Goal: Task Accomplishment & Management: Manage account settings

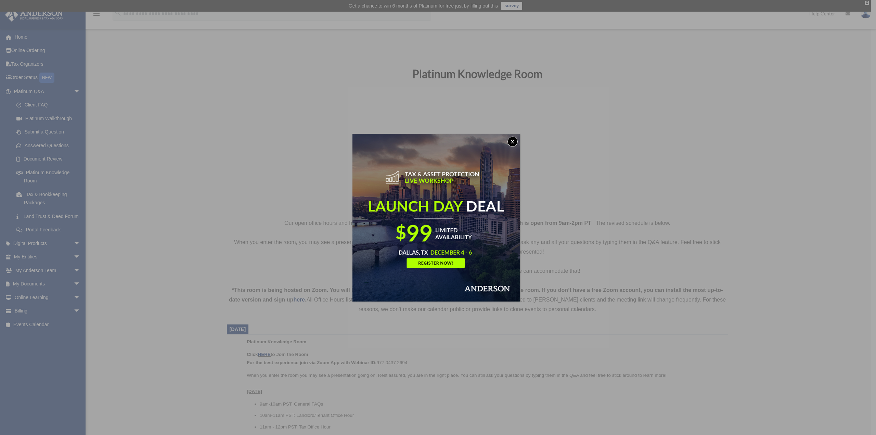
click at [511, 142] on button "x" at bounding box center [513, 142] width 10 height 10
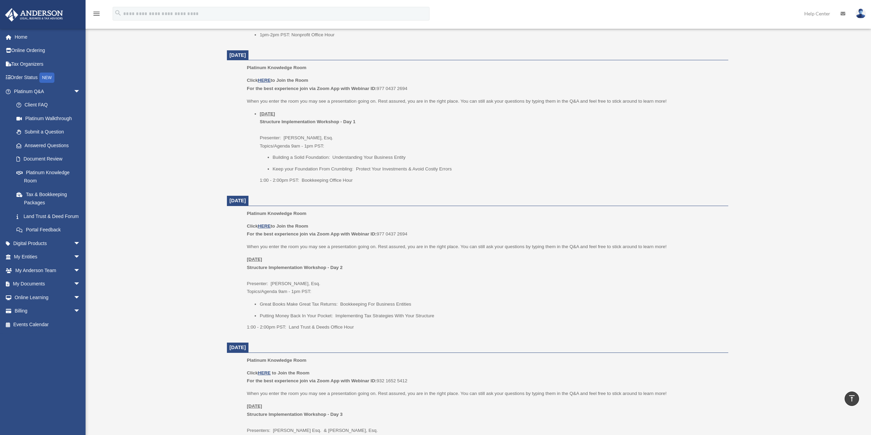
scroll to position [548, 0]
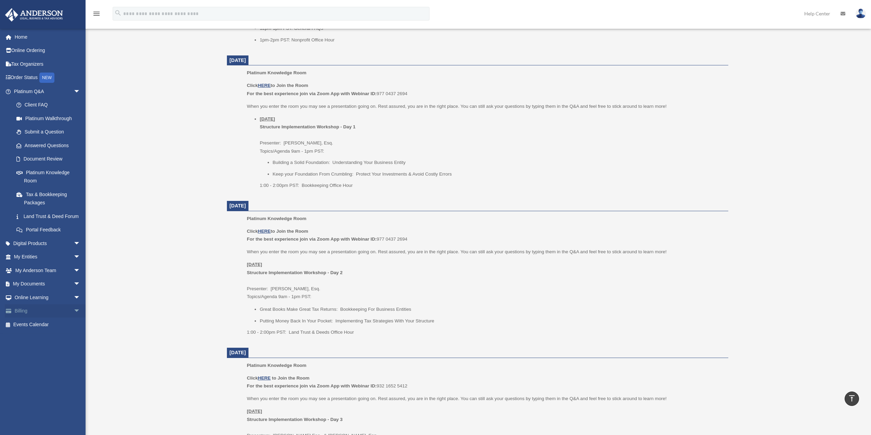
click at [74, 318] on span "arrow_drop_down" at bounding box center [81, 311] width 14 height 14
click at [52, 357] on link "Manage Payments" at bounding box center [50, 352] width 81 height 14
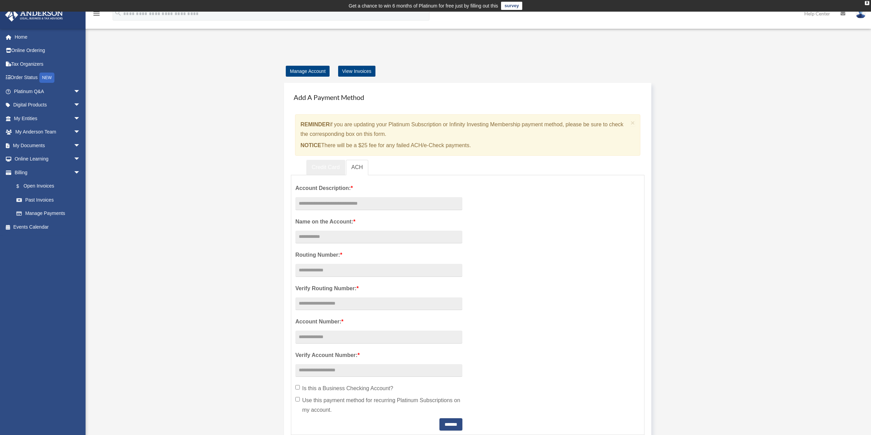
click at [326, 165] on link "Credit Card" at bounding box center [325, 167] width 39 height 15
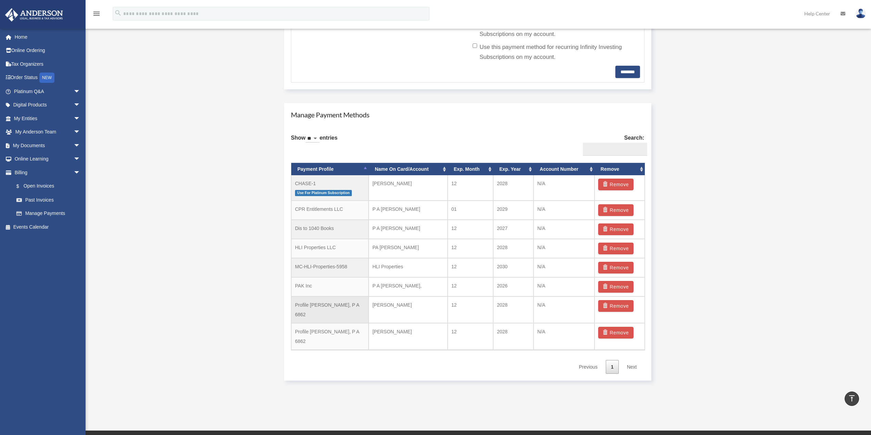
scroll to position [377, 0]
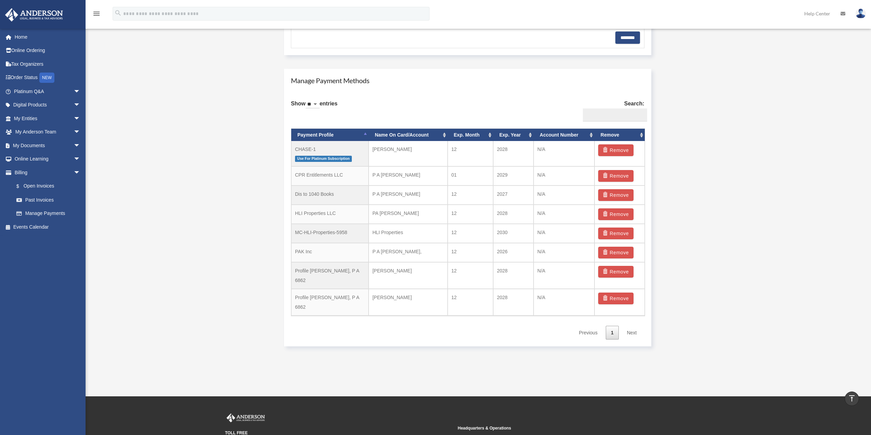
click at [320, 102] on select "** ** ** ***" at bounding box center [313, 105] width 14 height 8
select select "**"
click at [307, 101] on select "** ** ** ***" at bounding box center [313, 105] width 14 height 8
click at [449, 109] on div "Show ** ** ** *** entries Search: Payment Profile Name On Card/Account Exp. Mon…" at bounding box center [468, 217] width 354 height 245
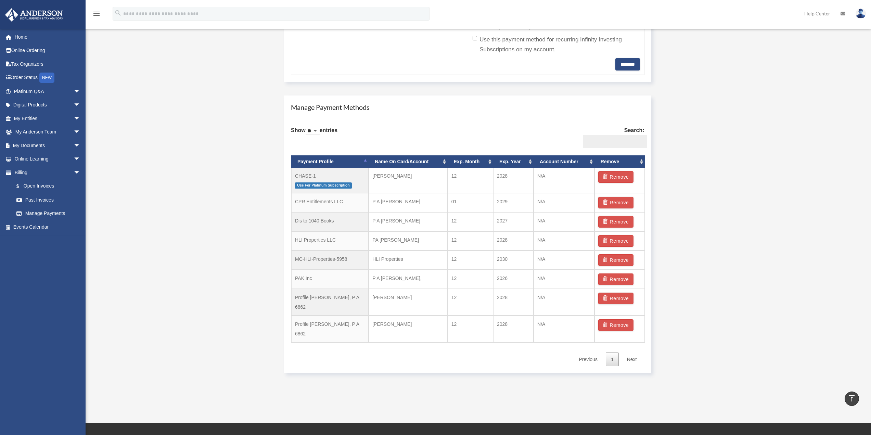
scroll to position [349, 0]
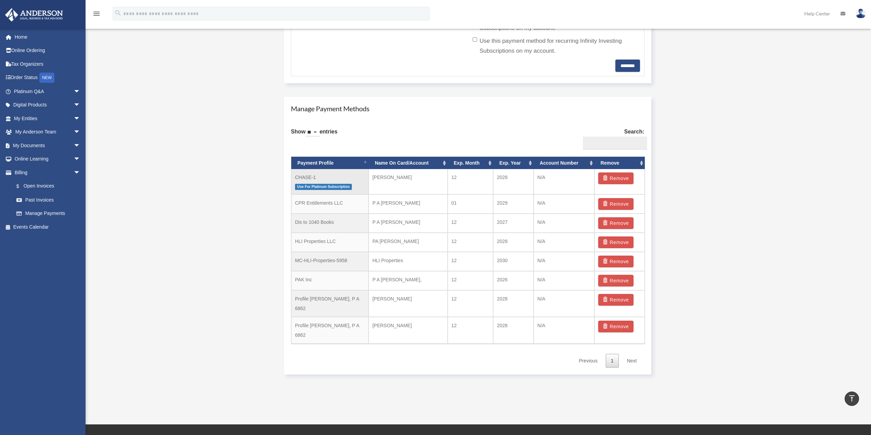
click at [353, 177] on td "CHASE-1 Use For Platinum Subscription" at bounding box center [329, 181] width 77 height 25
click at [334, 206] on td "CPR Entitlements LLC" at bounding box center [329, 203] width 77 height 19
click at [405, 161] on th "Name On Card/Account" at bounding box center [408, 163] width 79 height 13
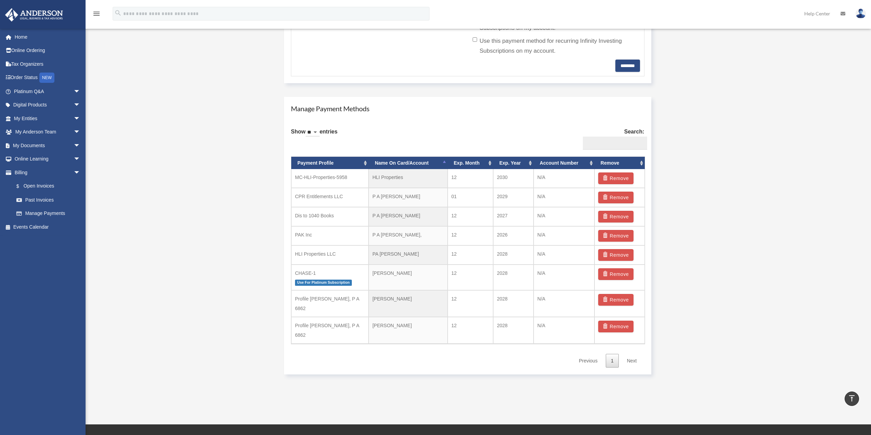
click at [405, 161] on th "Name On Card/Account" at bounding box center [408, 163] width 79 height 13
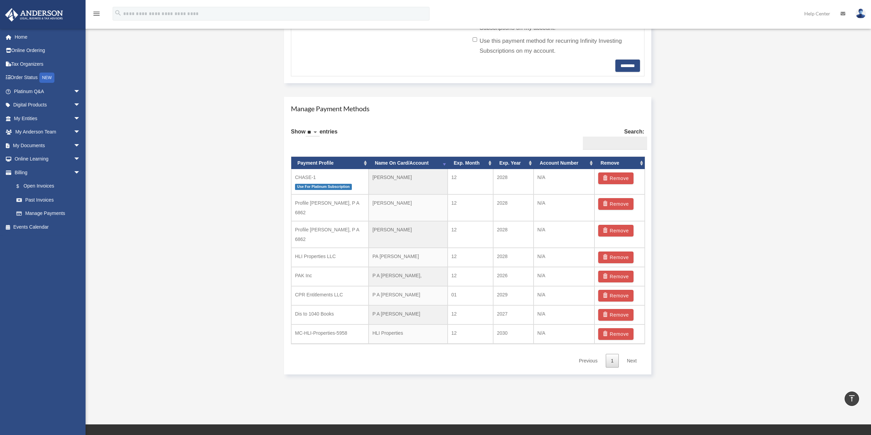
click at [846, 201] on div "Add Card dse.pak7@gmail.com Sign Out dse.pak7@gmail.com Home Online Ordering Ta…" at bounding box center [435, 44] width 871 height 692
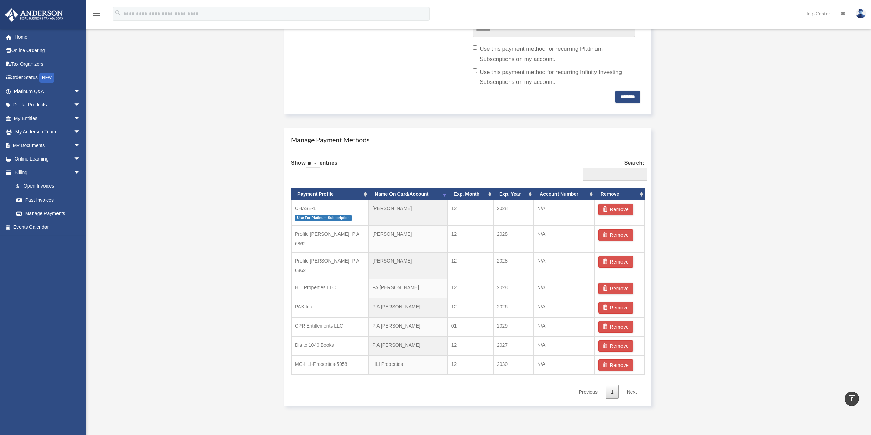
scroll to position [342, 0]
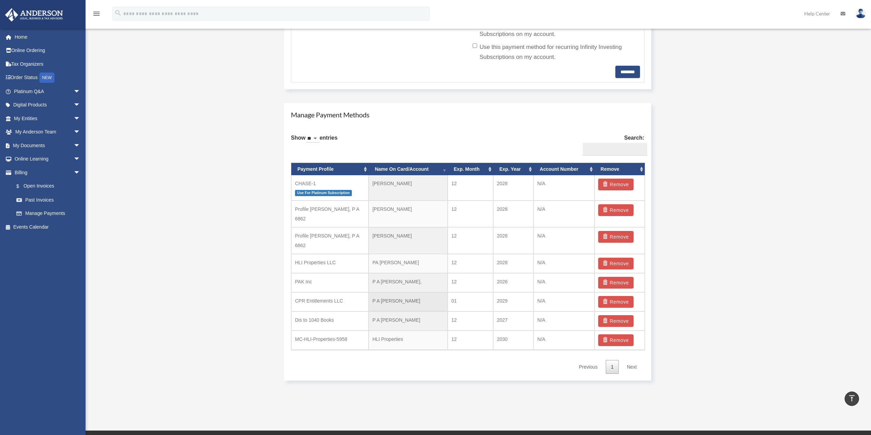
click at [405, 292] on td "P A Koscielski" at bounding box center [408, 301] width 79 height 19
click at [415, 292] on td "P A Koscielski" at bounding box center [408, 301] width 79 height 19
click at [471, 292] on td "01" at bounding box center [471, 301] width 46 height 19
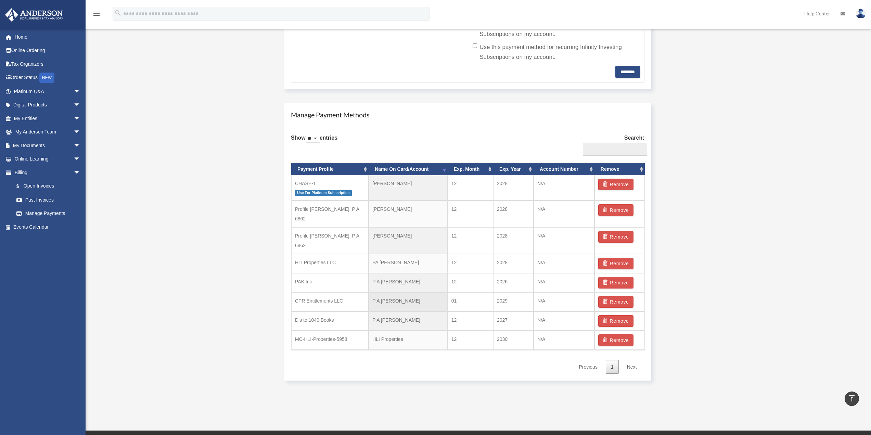
click at [471, 292] on td "01" at bounding box center [471, 301] width 46 height 19
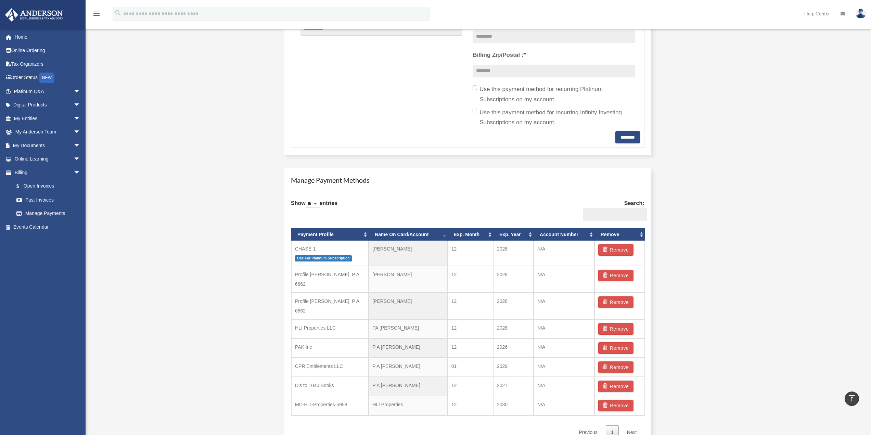
scroll to position [308, 0]
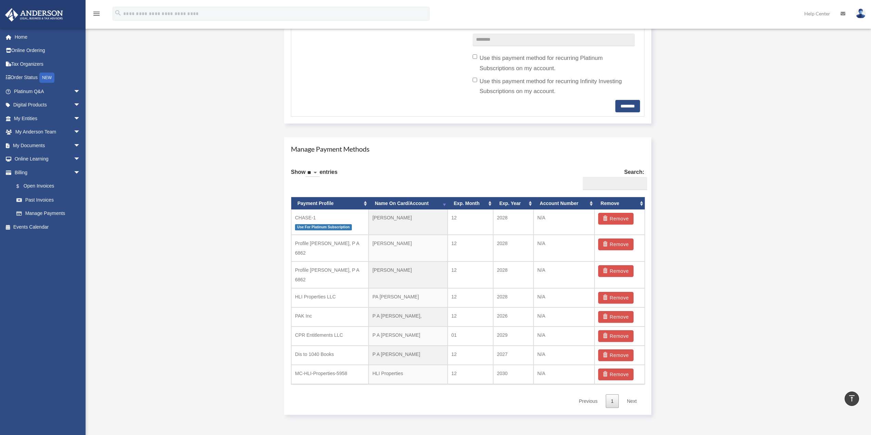
click at [324, 202] on th "Payment Profile" at bounding box center [329, 203] width 77 height 13
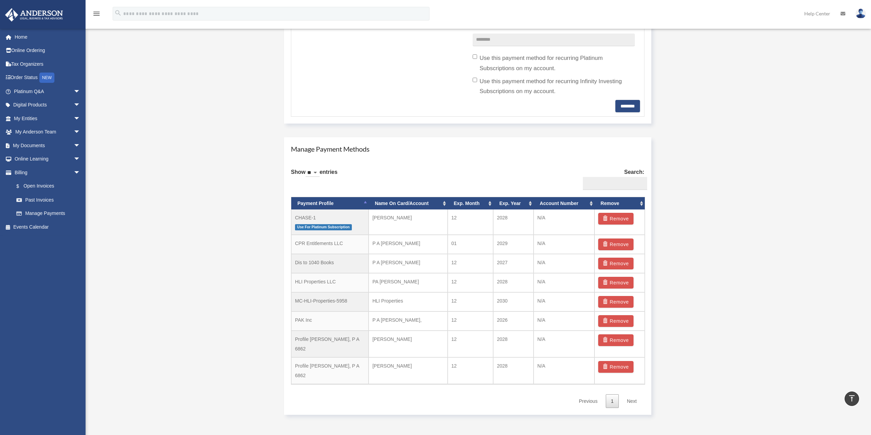
click at [324, 202] on th "Payment Profile" at bounding box center [329, 203] width 77 height 13
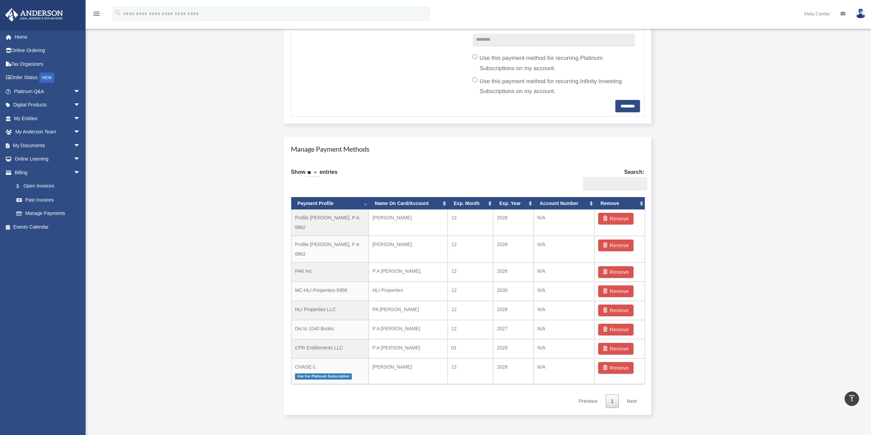
click at [324, 202] on th "Payment Profile" at bounding box center [329, 203] width 77 height 13
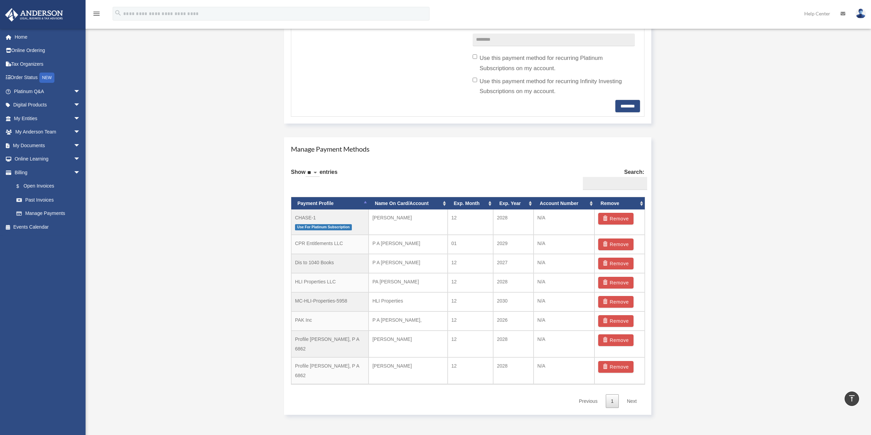
click at [517, 202] on th "Exp. Year" at bounding box center [513, 203] width 40 height 13
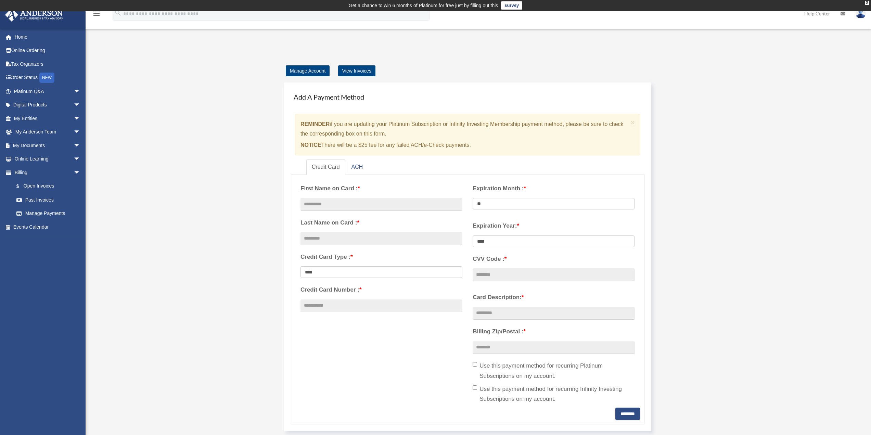
scroll to position [0, 0]
click at [40, 184] on link "$ Open Invoices" at bounding box center [50, 186] width 81 height 14
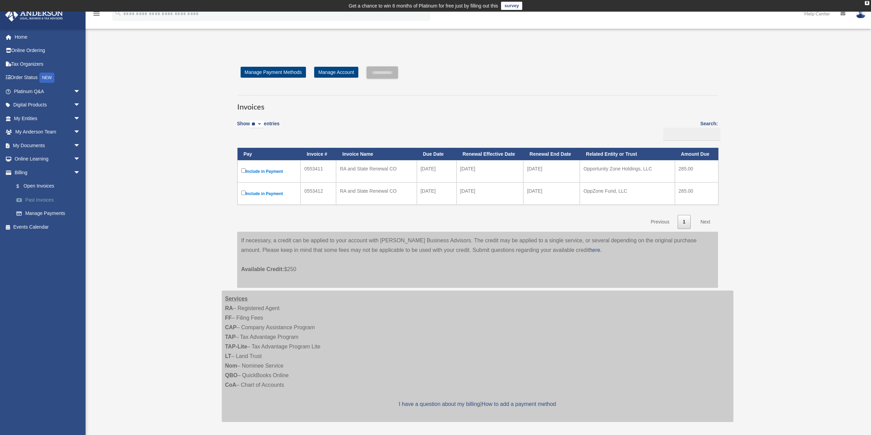
click at [36, 199] on link "Past Invoices" at bounding box center [50, 200] width 81 height 14
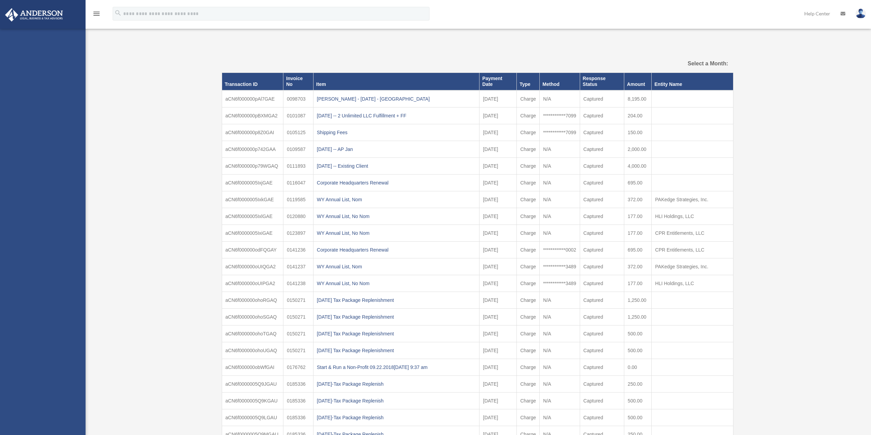
select select
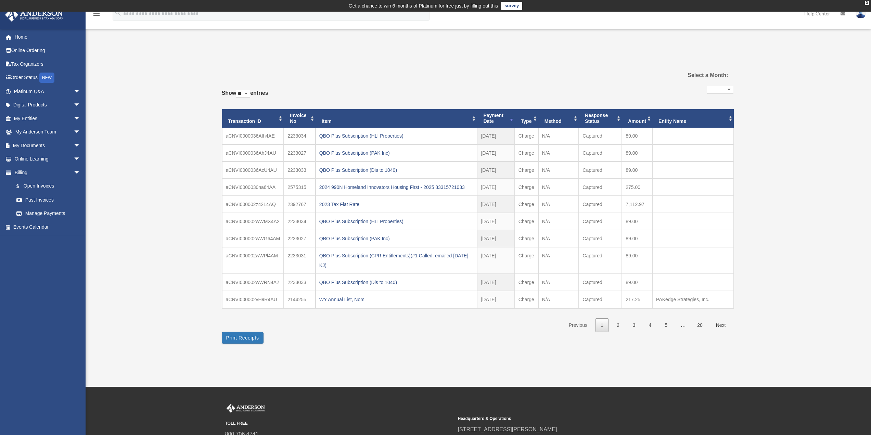
click at [250, 92] on select "** ** ** ***" at bounding box center [243, 94] width 14 height 8
select select "***"
click at [238, 90] on select "** ** ** ***" at bounding box center [243, 94] width 14 height 8
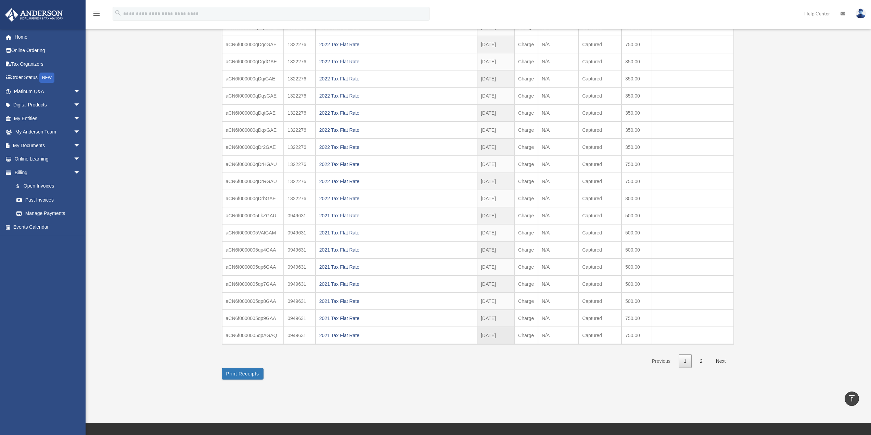
scroll to position [1609, 0]
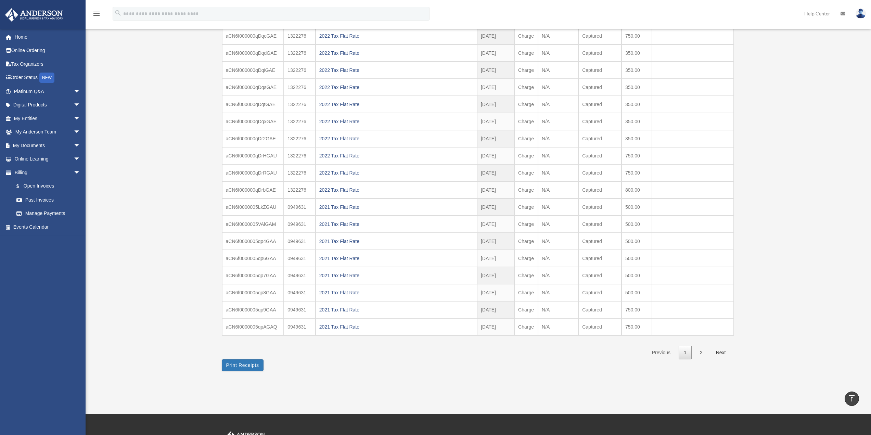
click at [718, 353] on link "Next" at bounding box center [721, 353] width 20 height 14
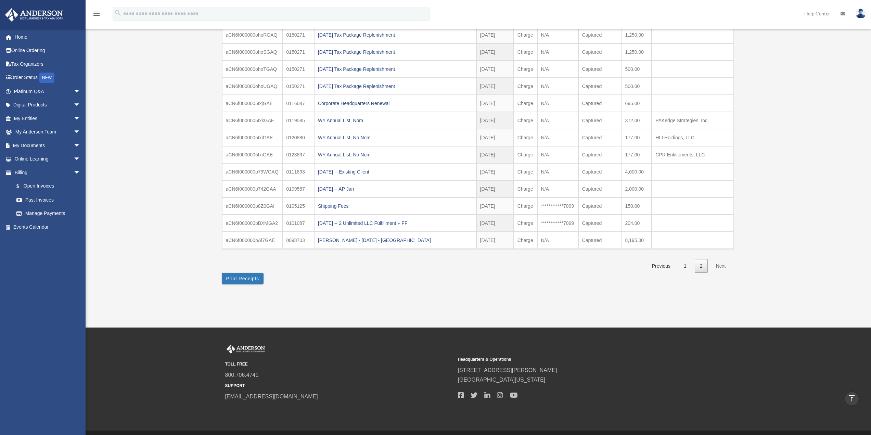
scroll to position [1541, 0]
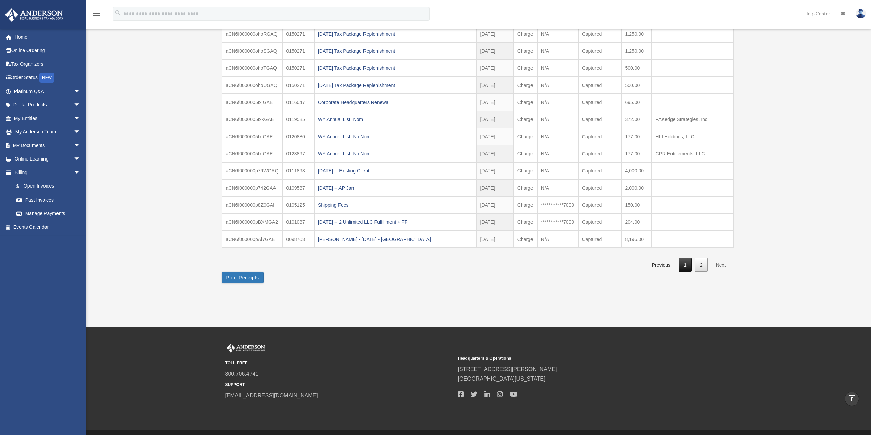
click at [687, 265] on link "1" at bounding box center [685, 265] width 13 height 14
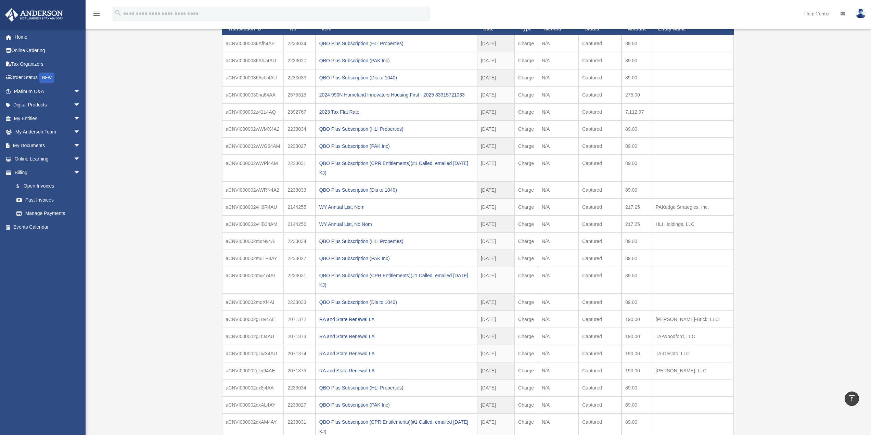
scroll to position [0, 0]
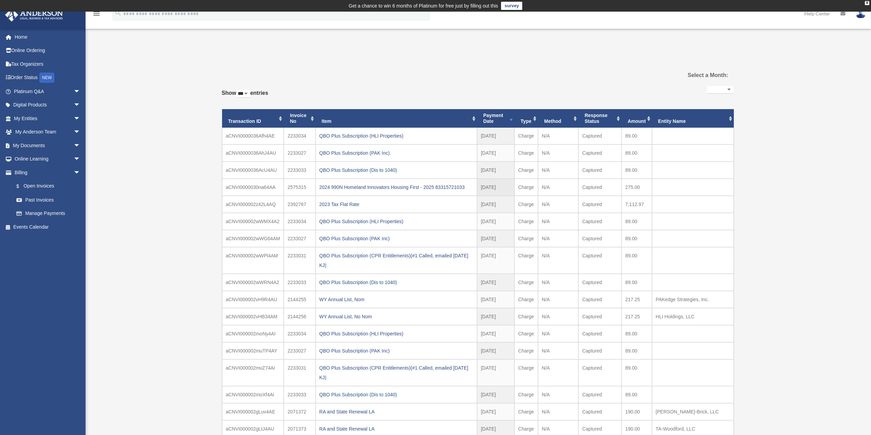
drag, startPoint x: 288, startPoint y: 134, endPoint x: 495, endPoint y: 179, distance: 211.8
click at [226, 138] on td "aCNVI0000036Afh4AE" at bounding box center [253, 136] width 62 height 17
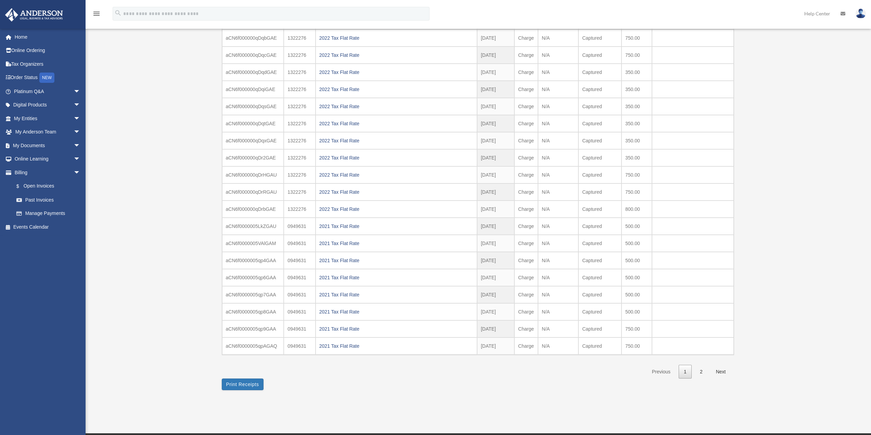
scroll to position [1716, 0]
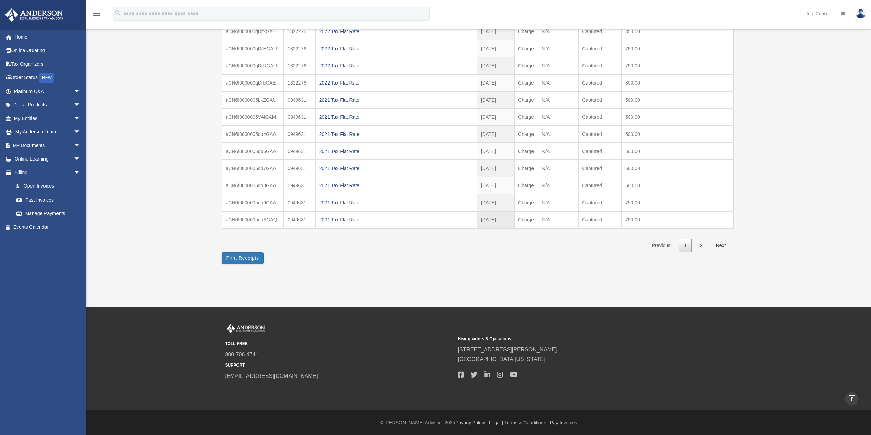
drag, startPoint x: 226, startPoint y: 133, endPoint x: 717, endPoint y: 218, distance: 498.3
copy tbody "aCNVI0000036Afh4AE 2233034 QBO Plus Subscription (HLI Properties) 2025-09-21 20…"
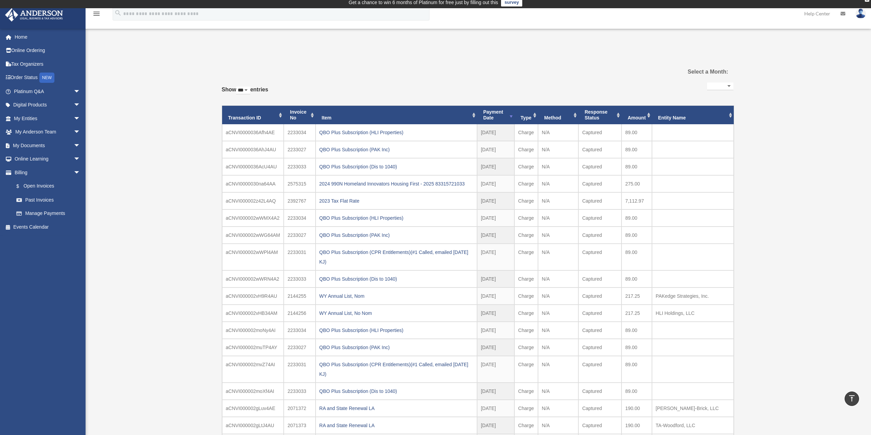
scroll to position [0, 0]
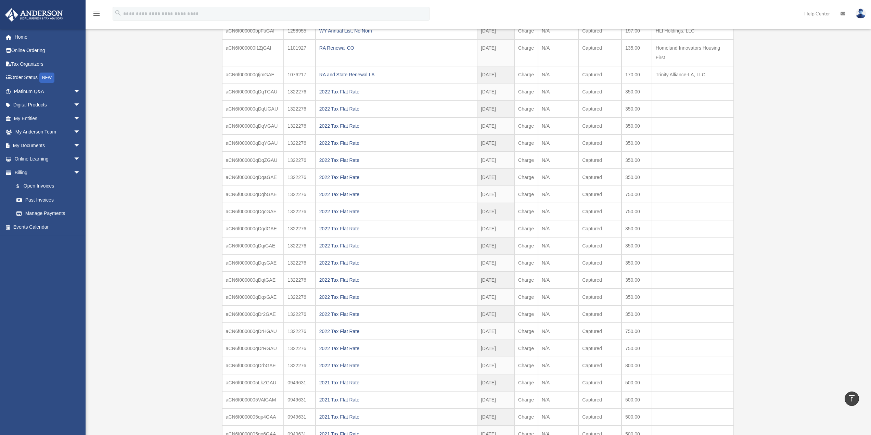
scroll to position [1575, 0]
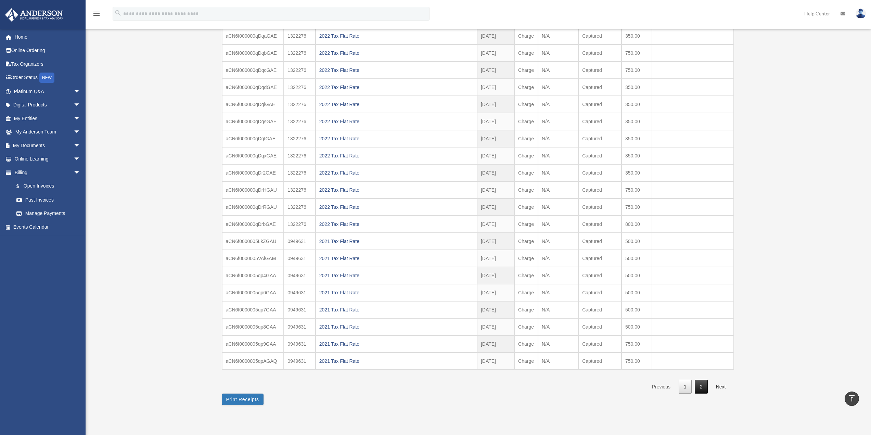
click at [701, 388] on link "2" at bounding box center [701, 387] width 13 height 14
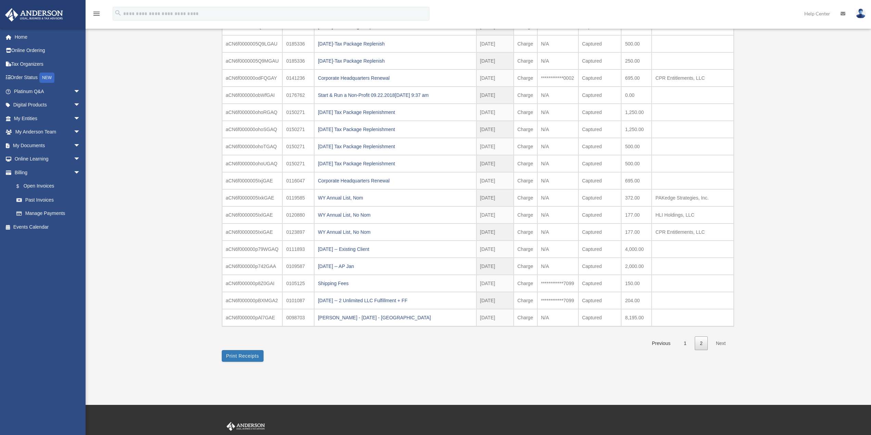
scroll to position [1560, 0]
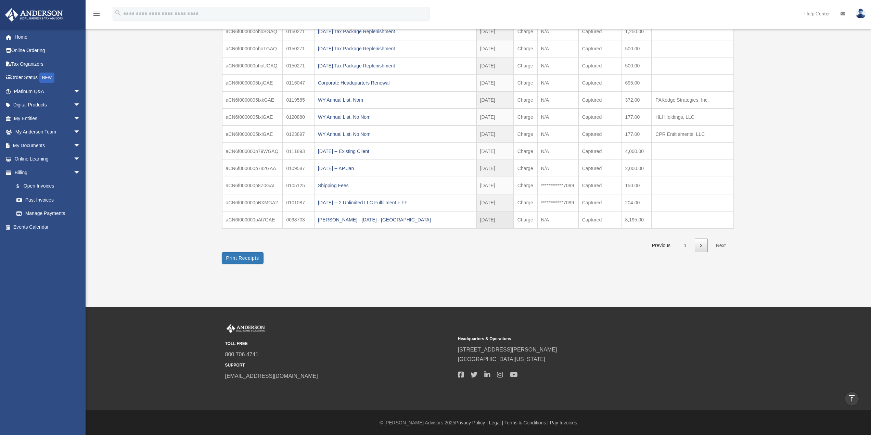
drag, startPoint x: 227, startPoint y: 134, endPoint x: 716, endPoint y: 217, distance: 496.2
copy tbody "aCN6f0000005qpBGAQ 0949631 2021 Tax Flat Rate 2022-09-19 2022 - Sep Charge N/A …"
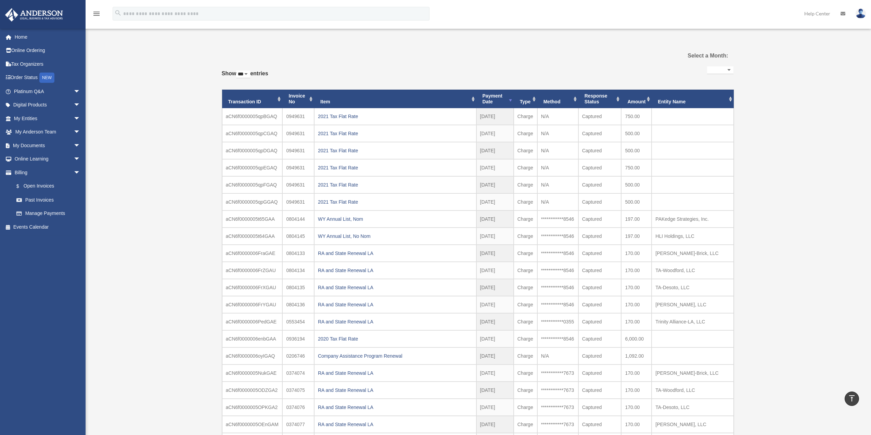
scroll to position [0, 0]
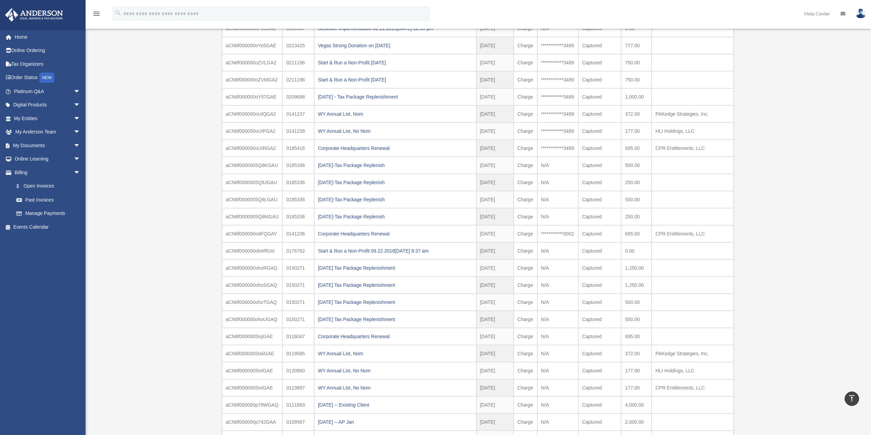
scroll to position [1301, 0]
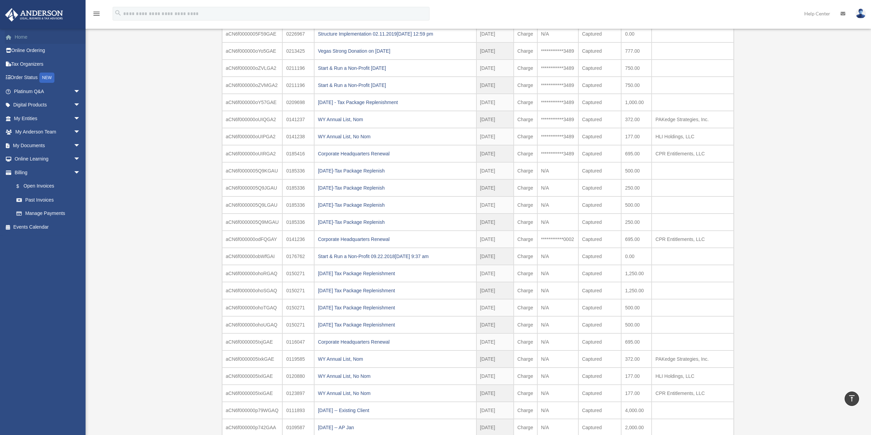
click at [15, 37] on link "Home" at bounding box center [48, 37] width 86 height 14
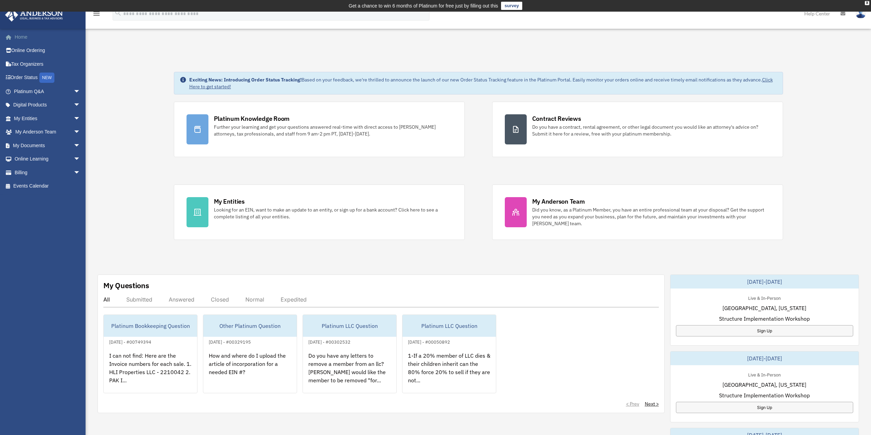
click at [18, 36] on link "Home" at bounding box center [48, 37] width 86 height 14
click at [27, 118] on link "My Entities arrow_drop_down" at bounding box center [48, 119] width 86 height 14
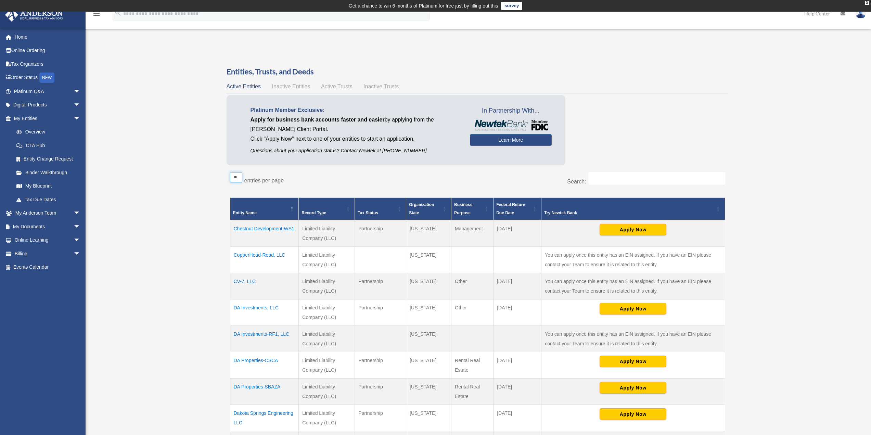
click at [240, 177] on select "** ** ** ***" at bounding box center [236, 177] width 12 height 10
select select "***"
click at [230, 172] on select "** ** ** ***" at bounding box center [236, 177] width 12 height 10
click at [236, 211] on span "Entity Name" at bounding box center [245, 213] width 24 height 5
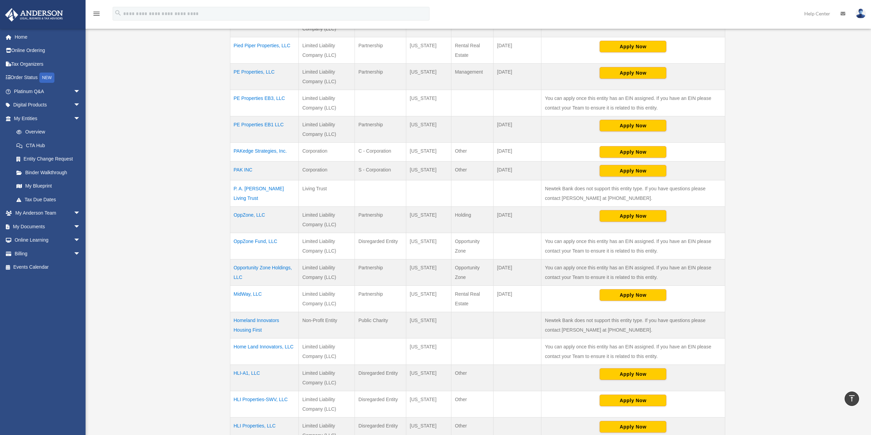
scroll to position [411, 0]
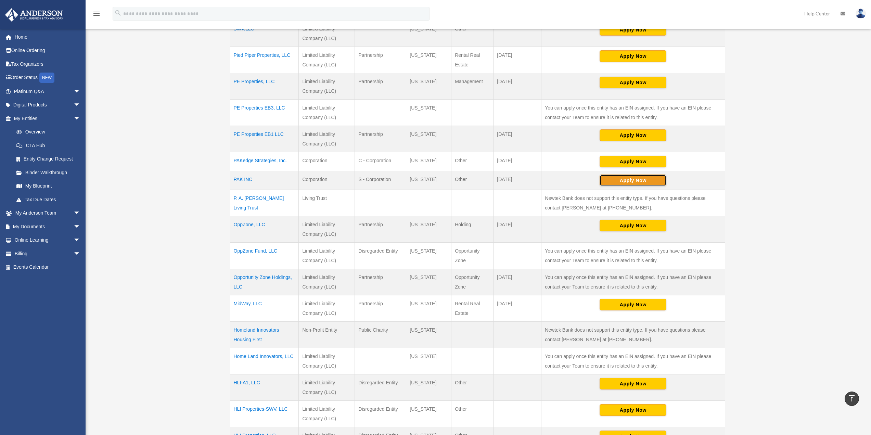
click at [632, 180] on button "Apply Now" at bounding box center [633, 181] width 67 height 12
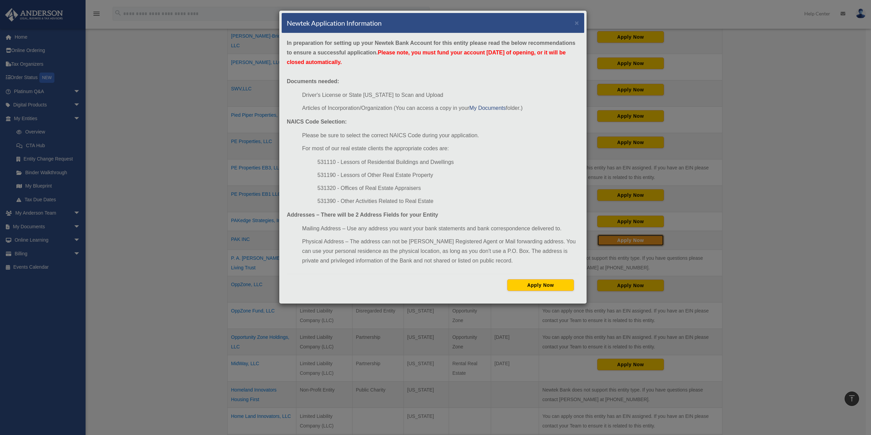
scroll to position [342, 0]
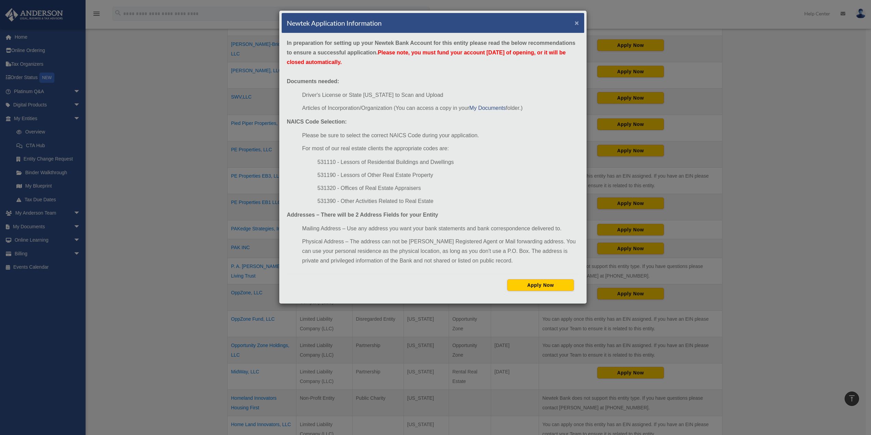
click at [576, 21] on button "×" at bounding box center [577, 22] width 4 height 7
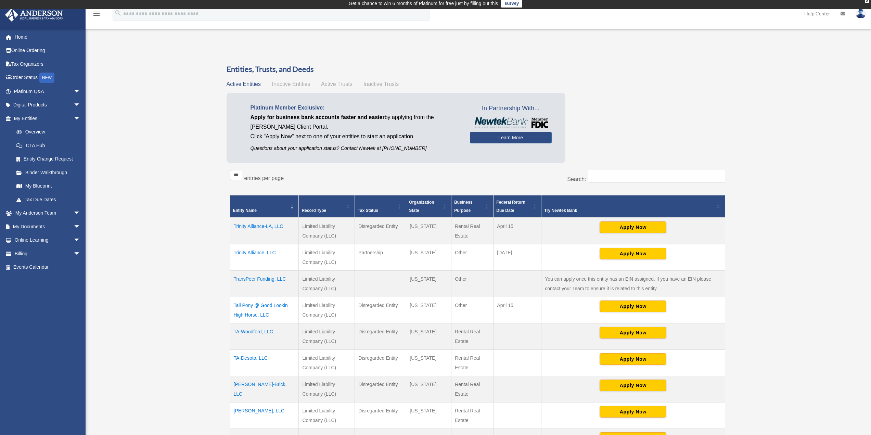
scroll to position [0, 0]
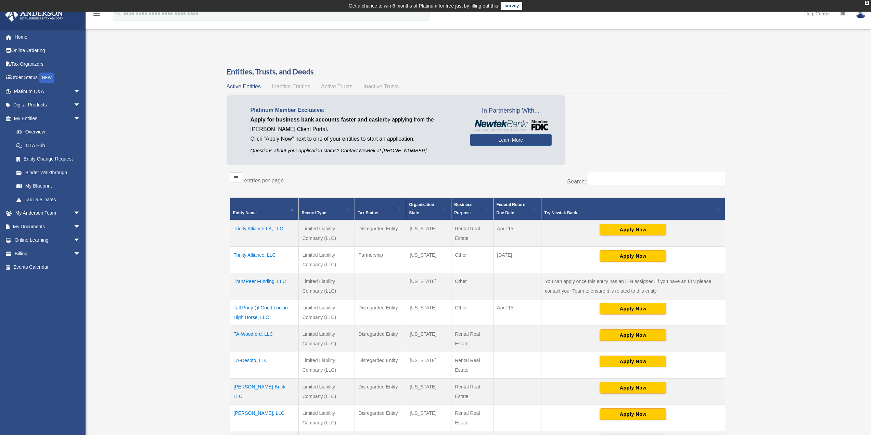
click at [291, 208] on span "\a Entity Name: Activate to remove sorting" at bounding box center [292, 209] width 4 height 22
